Goal: Transaction & Acquisition: Book appointment/travel/reservation

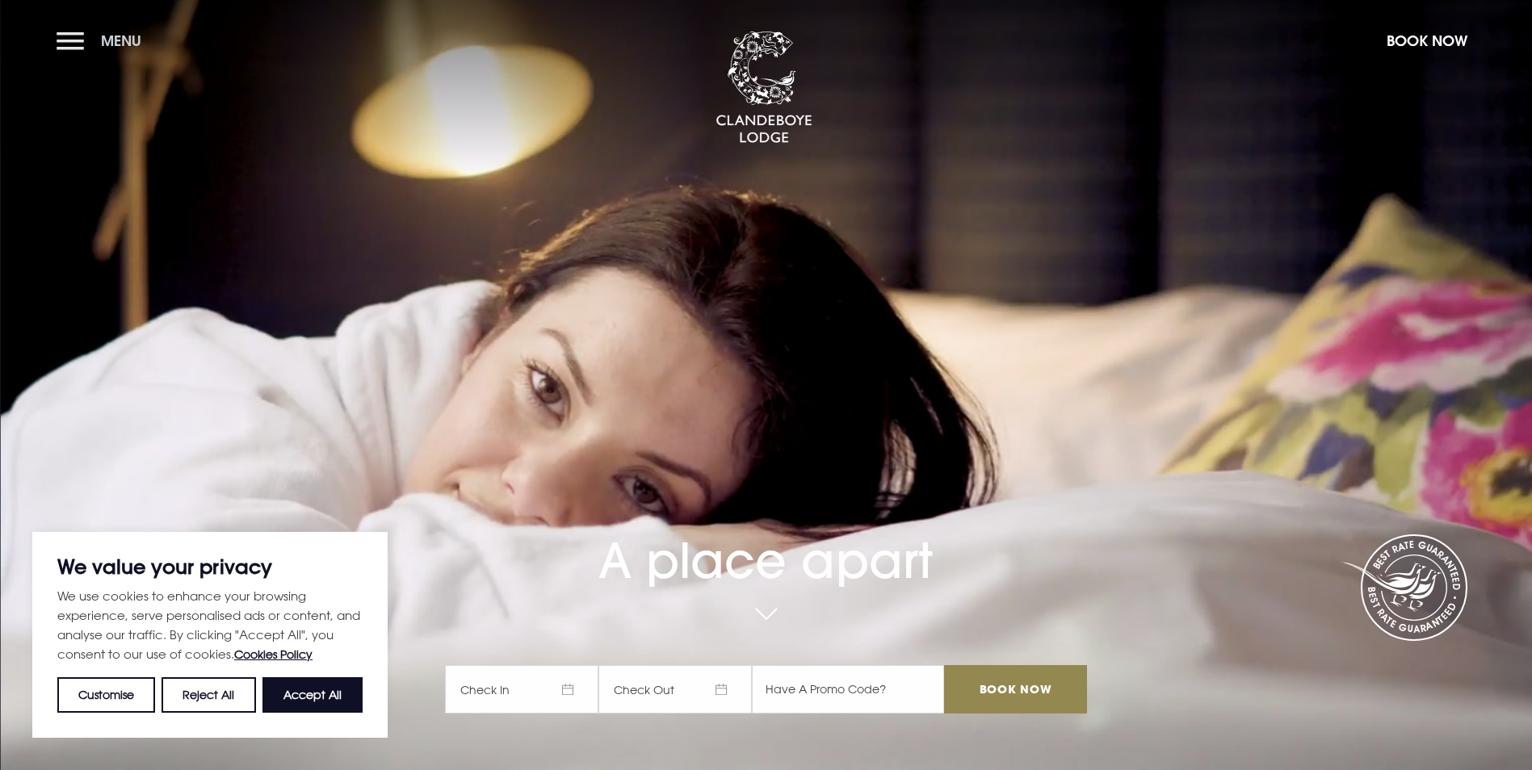
click at [118, 45] on span "Menu" at bounding box center [121, 40] width 40 height 19
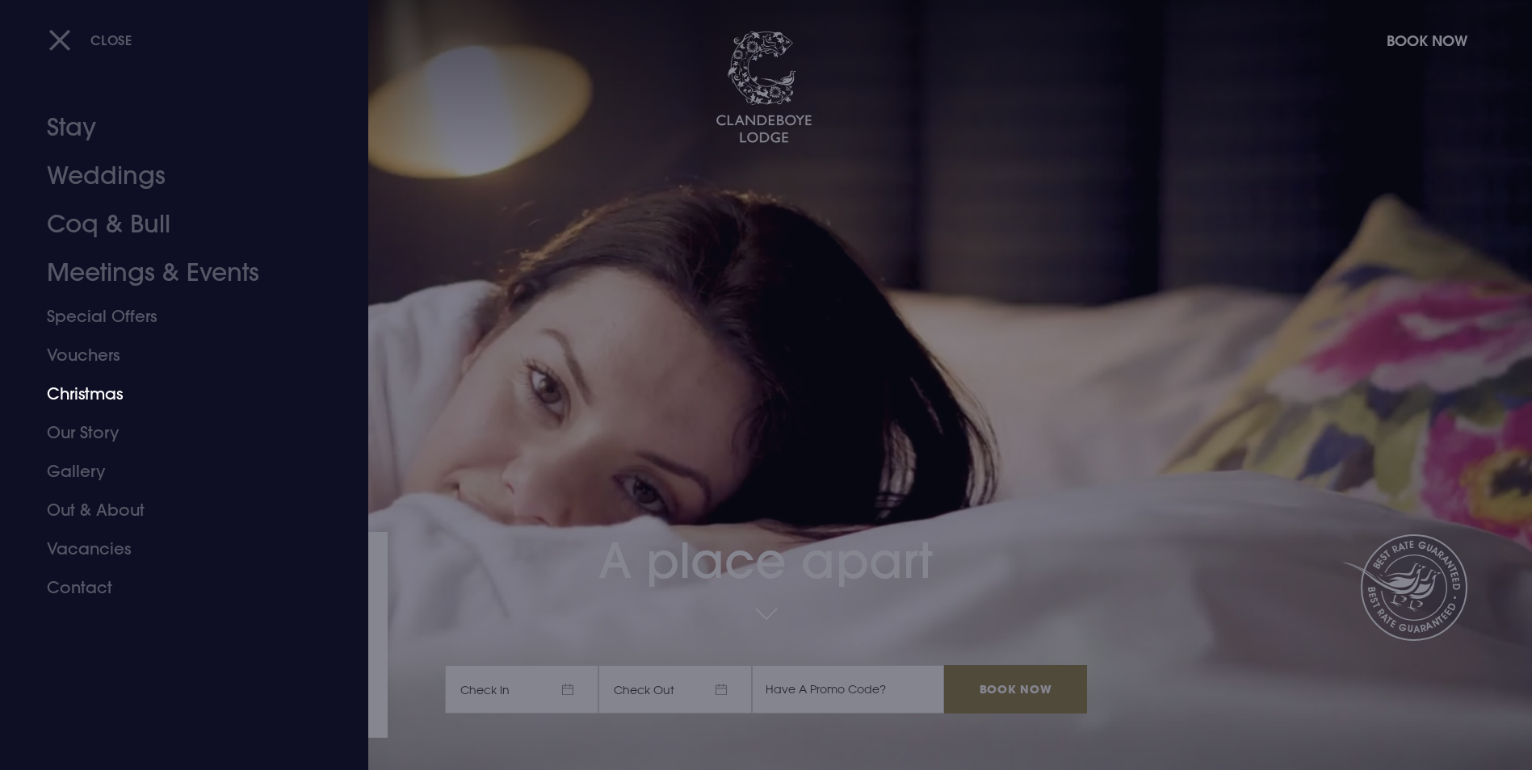
click at [78, 391] on link "Christmas" at bounding box center [174, 394] width 255 height 39
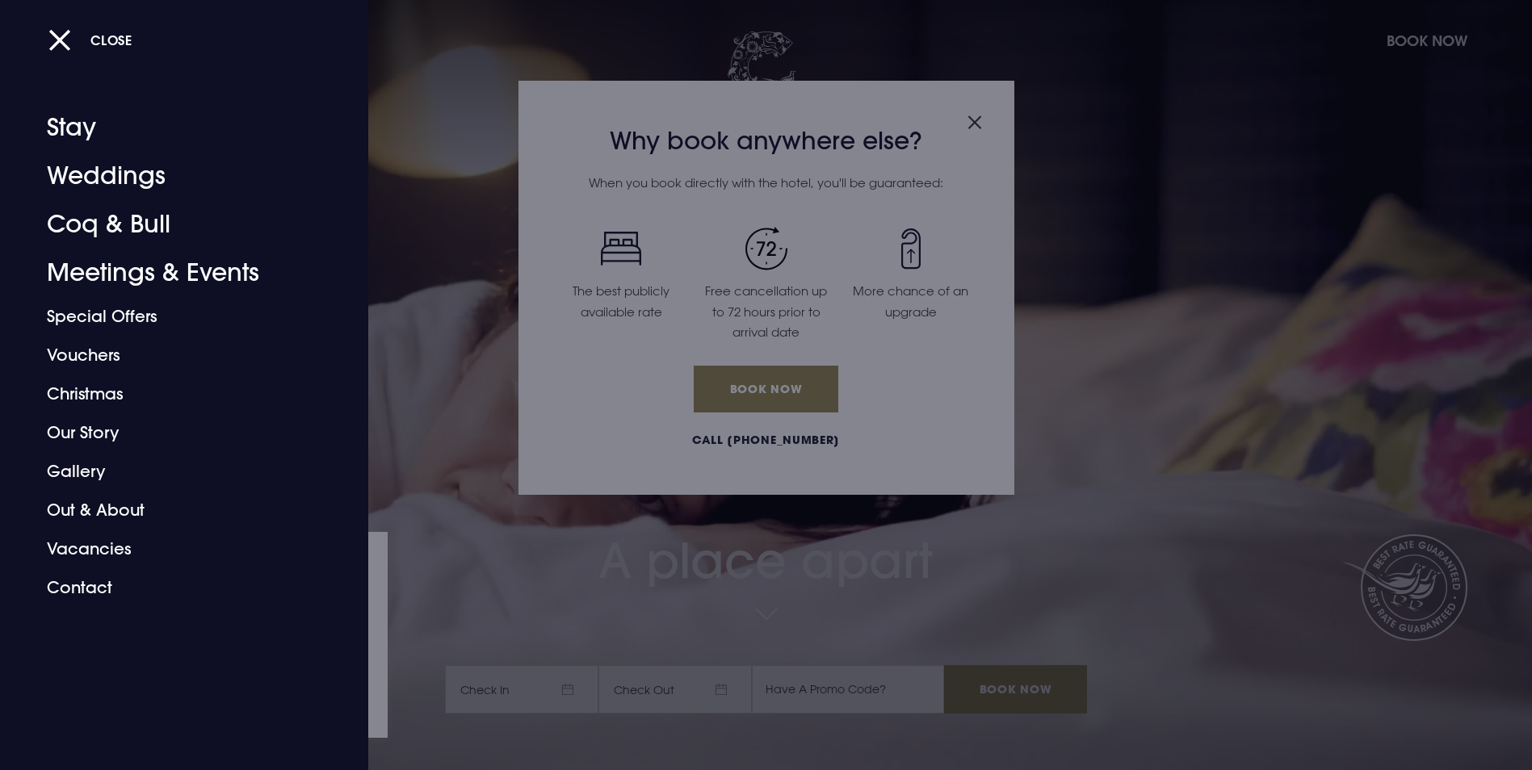
click at [1259, 426] on div at bounding box center [766, 385] width 1532 height 770
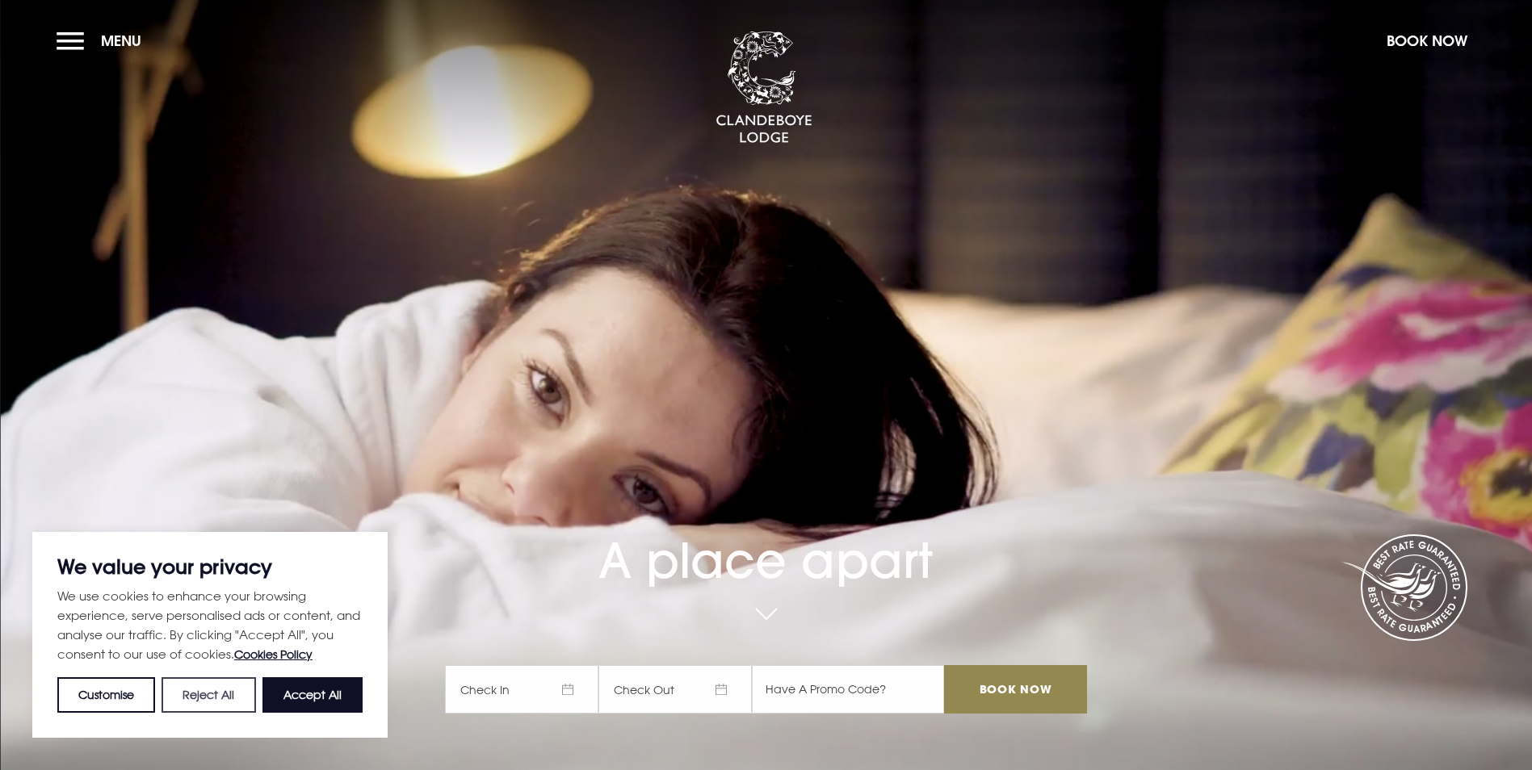
click at [230, 694] on button "Reject All" at bounding box center [209, 696] width 94 height 36
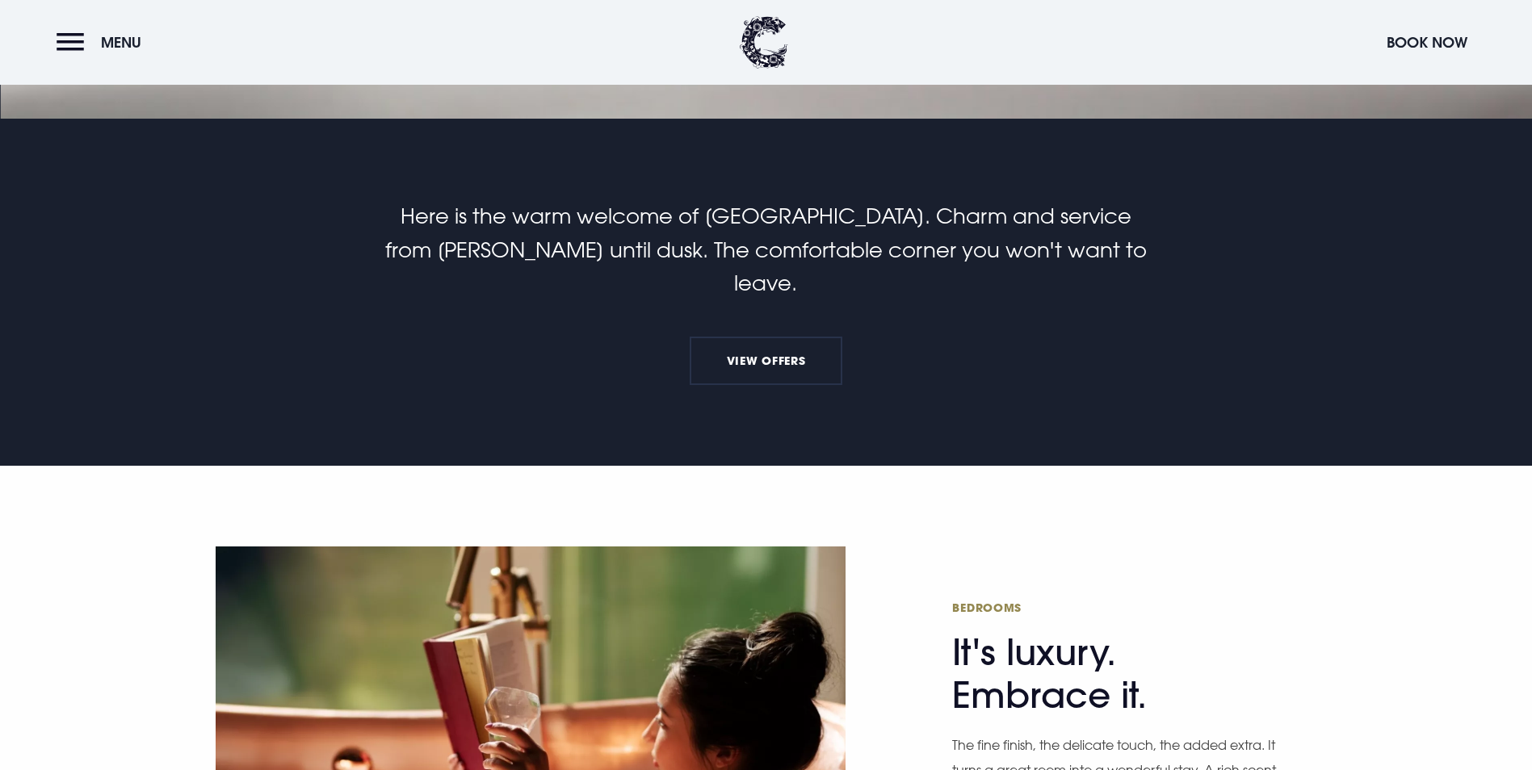
scroll to position [674, 0]
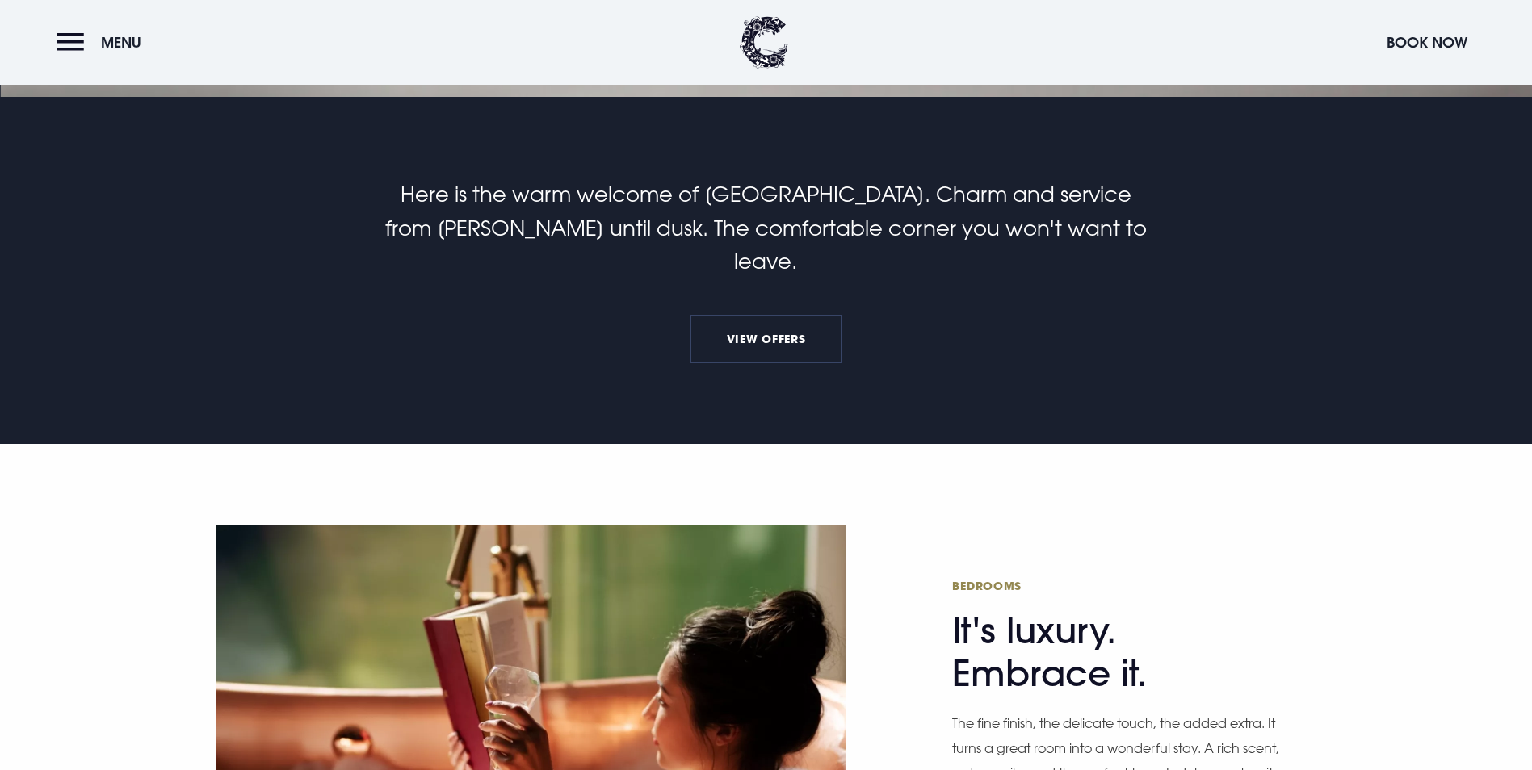
click at [760, 315] on link "View Offers" at bounding box center [766, 339] width 152 height 48
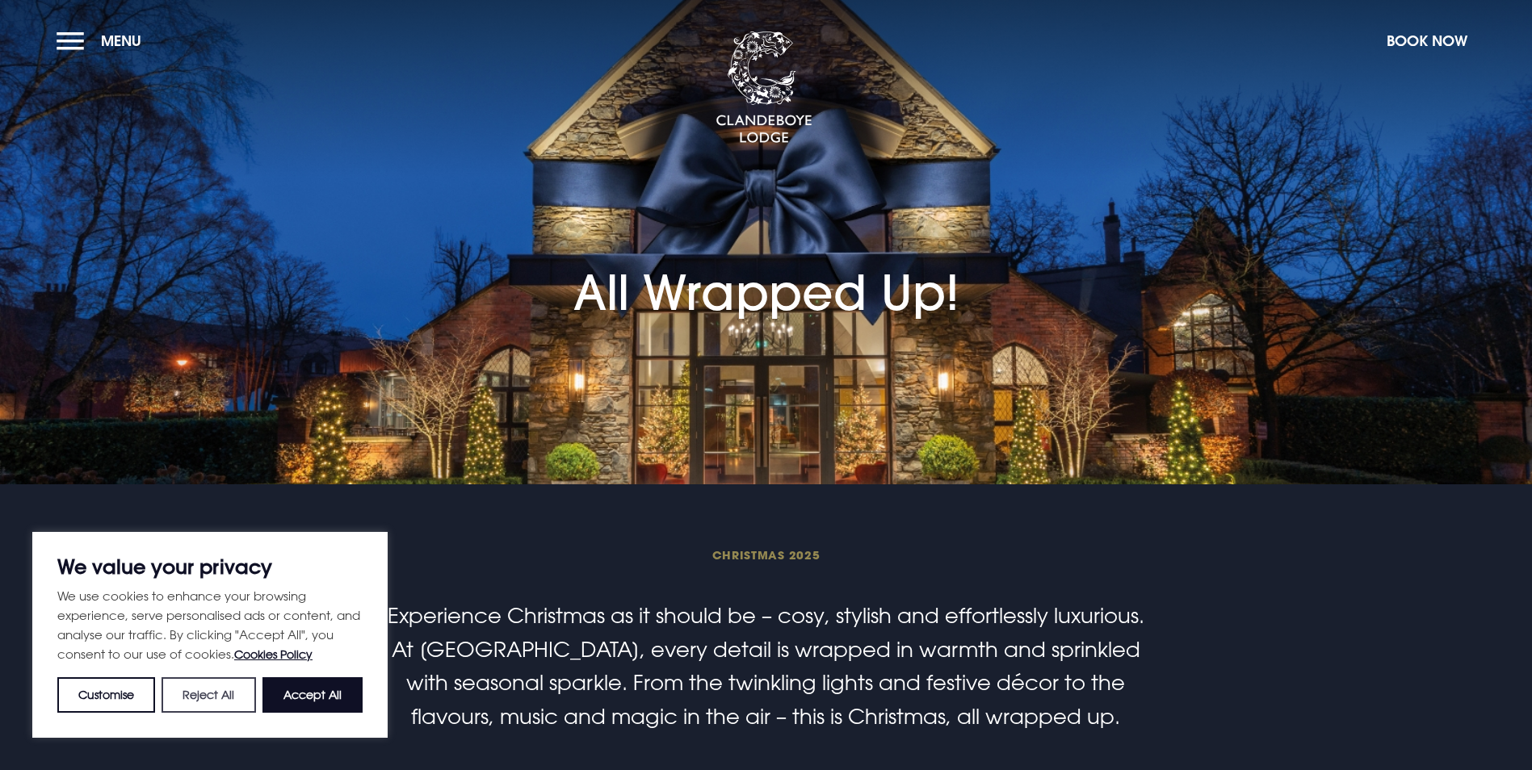
click at [212, 704] on button "Reject All" at bounding box center [209, 696] width 94 height 36
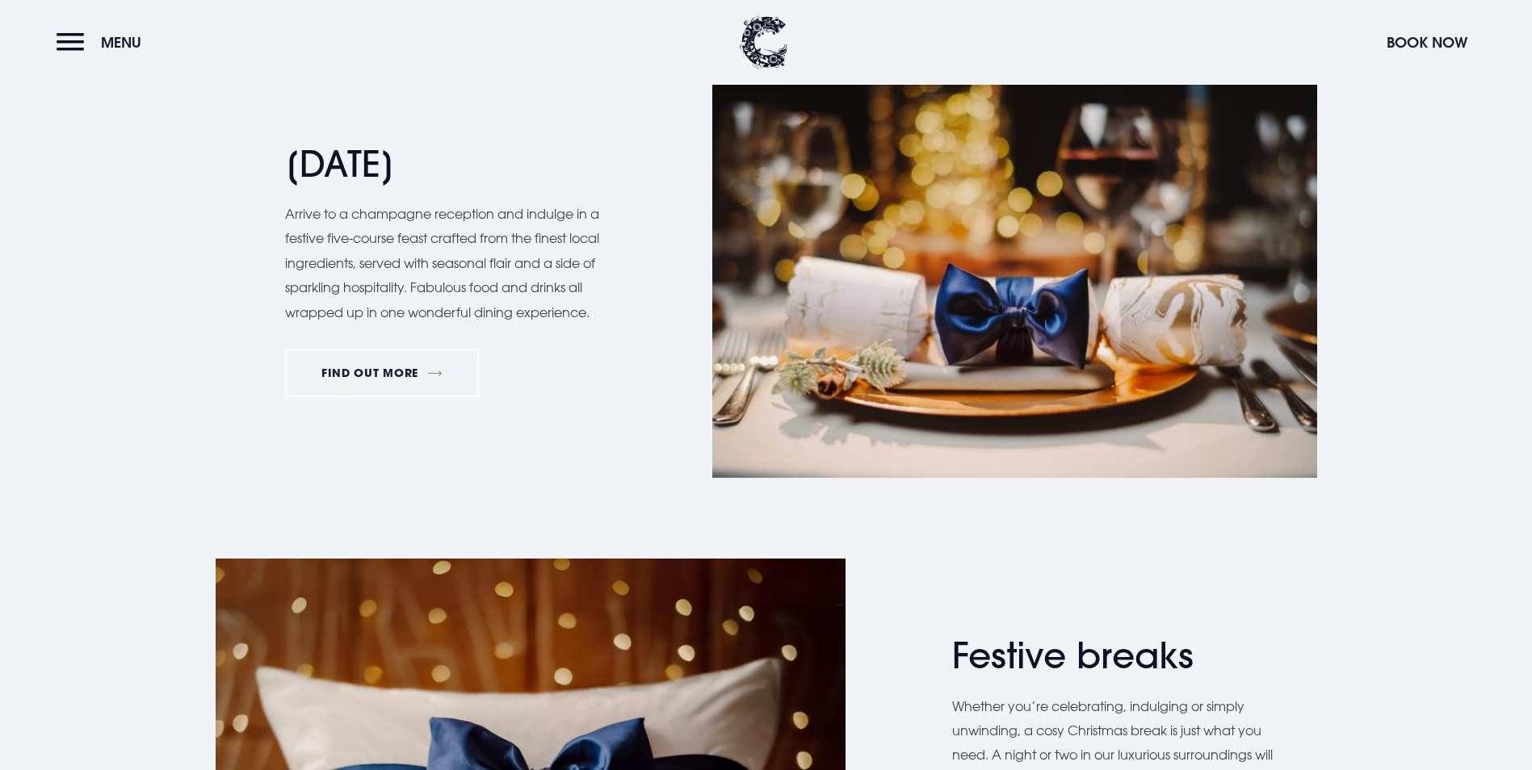
scroll to position [1906, 0]
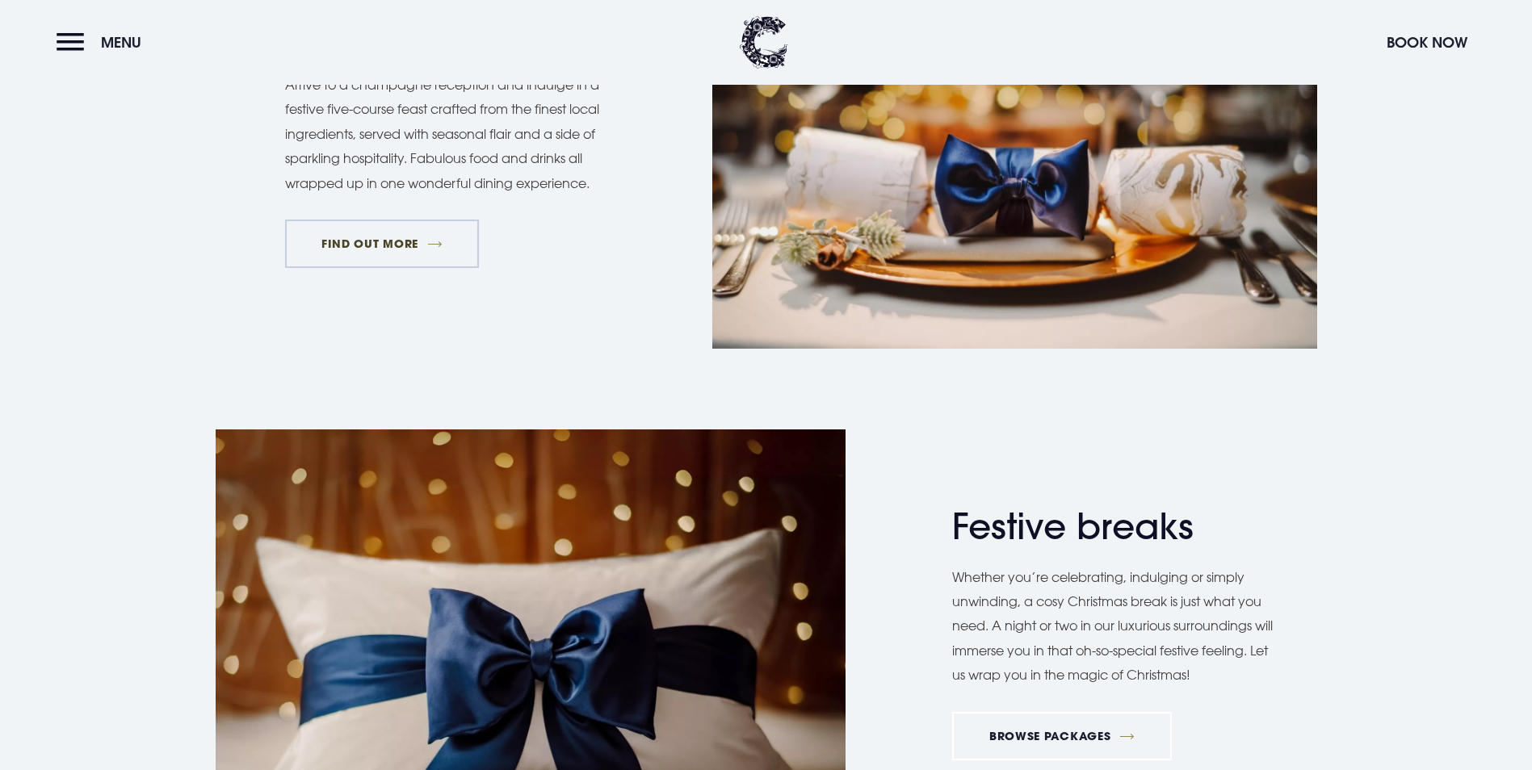
click at [385, 268] on link "FIND OUT MORE" at bounding box center [382, 244] width 195 height 48
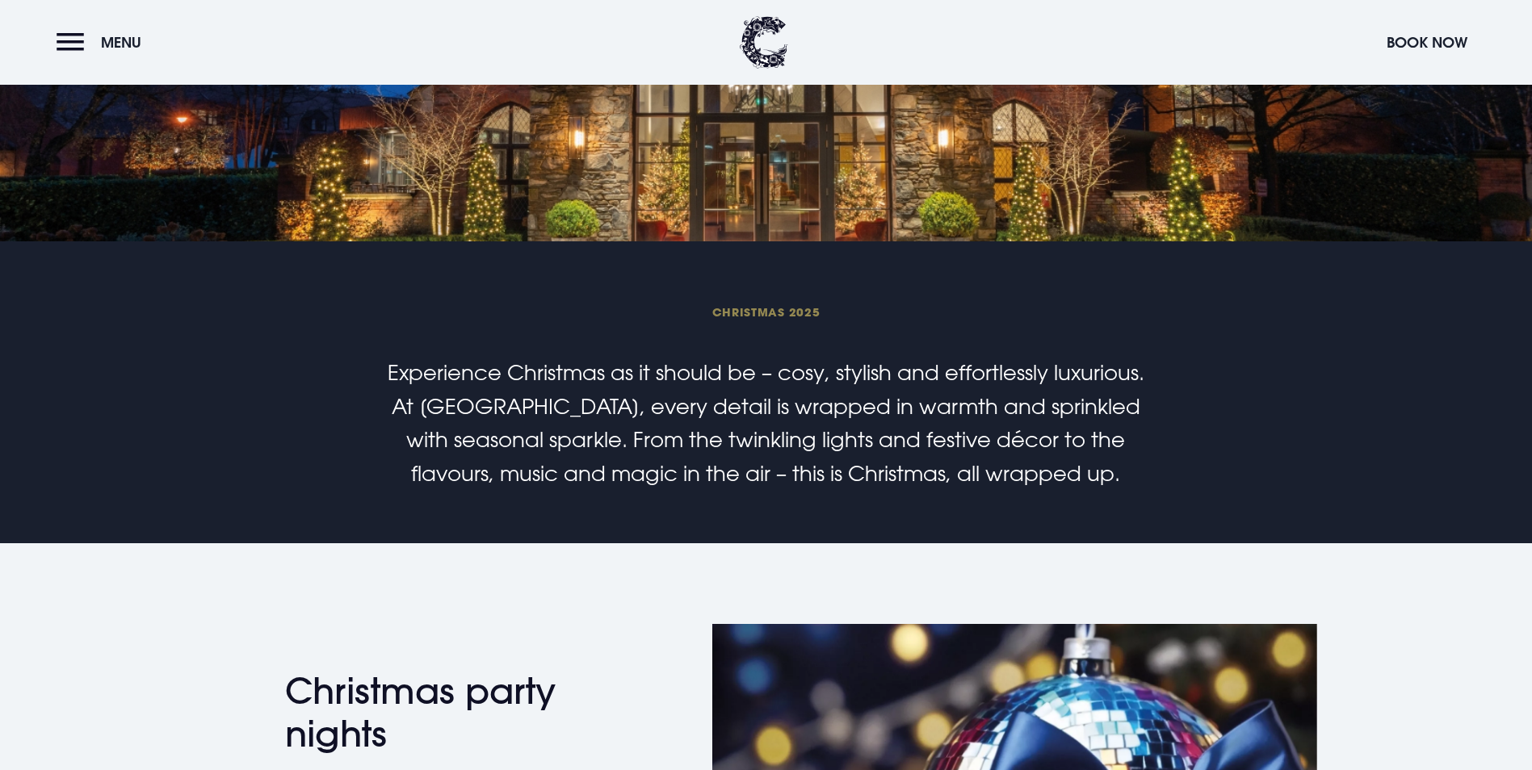
scroll to position [0, 0]
